Goal: Task Accomplishment & Management: Complete application form

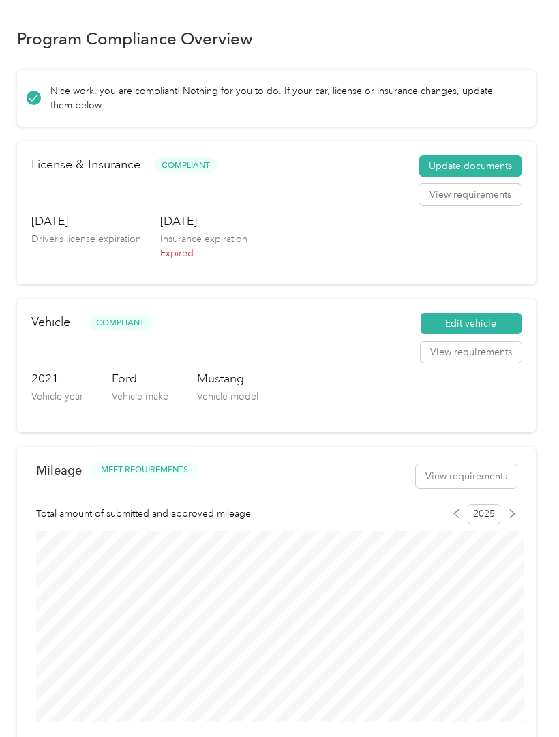
click at [492, 168] on button "Update documents" at bounding box center [470, 166] width 102 height 22
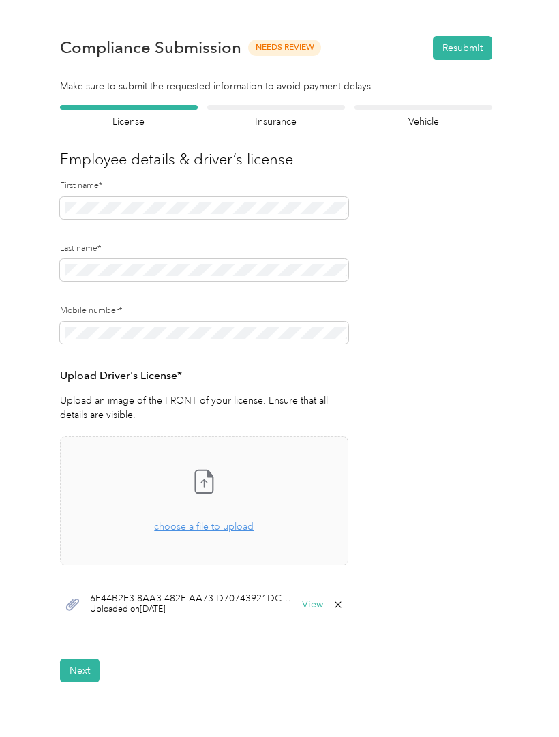
click at [202, 529] on span "choose a file to upload" at bounding box center [204, 527] width 100 height 12
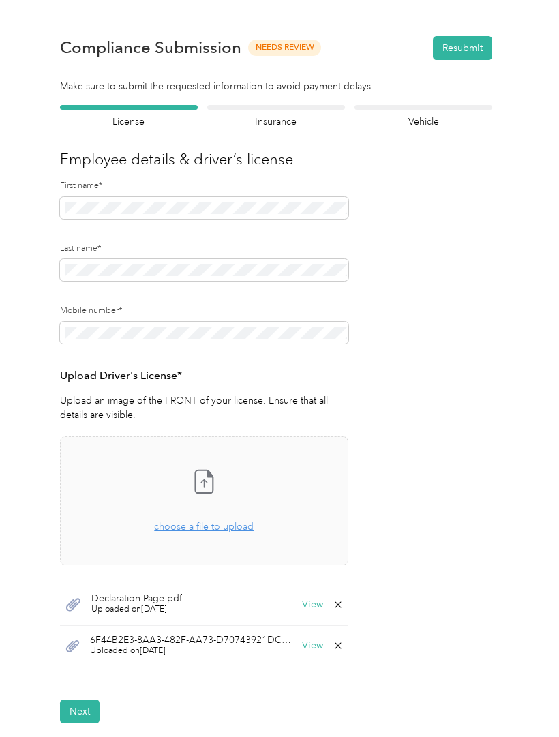
click at [476, 50] on button "Resubmit" at bounding box center [462, 48] width 59 height 24
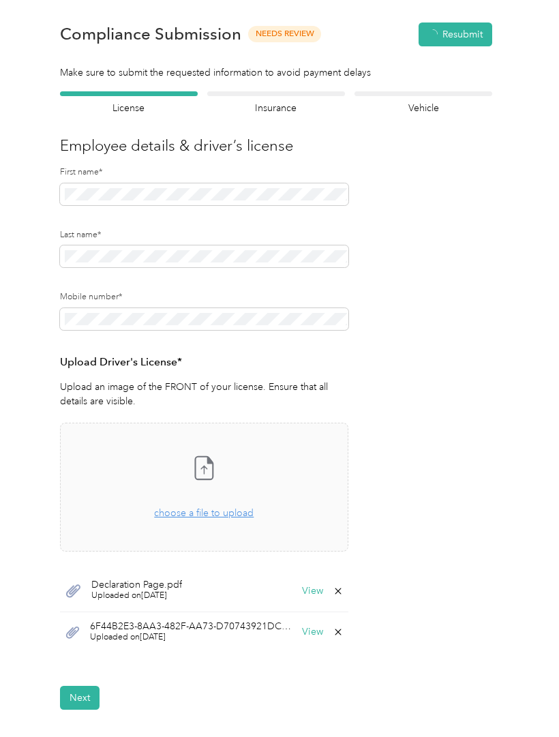
scroll to position [17, 0]
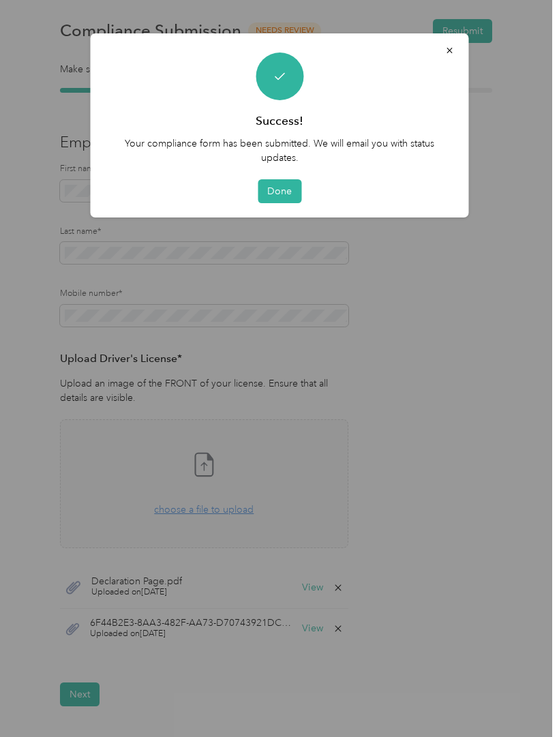
click at [285, 189] on button "Done" at bounding box center [280, 191] width 44 height 24
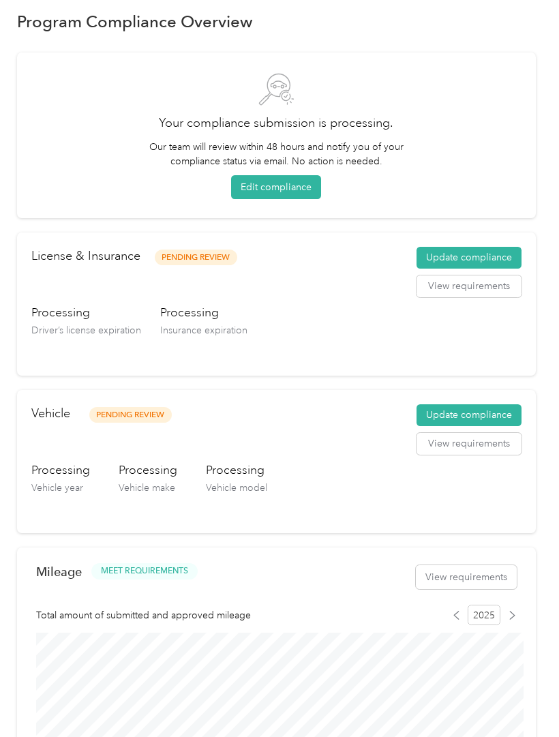
click at [318, 302] on div "License & Insurance Pending Review Update compliance View requirements" at bounding box center [276, 275] width 490 height 57
